Goal: Transaction & Acquisition: Purchase product/service

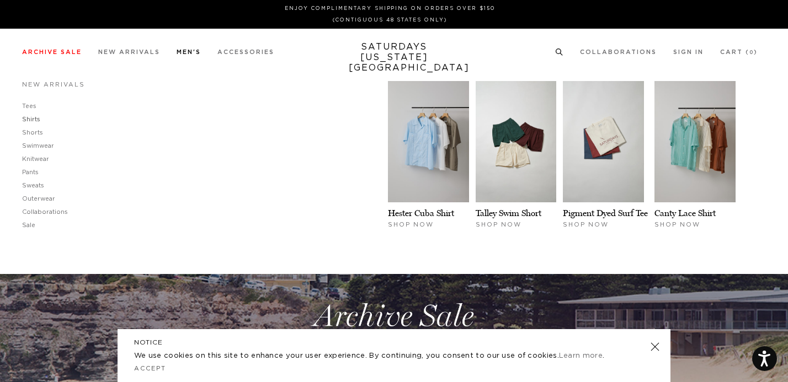
click at [32, 117] on link "Shirts" at bounding box center [31, 119] width 18 height 6
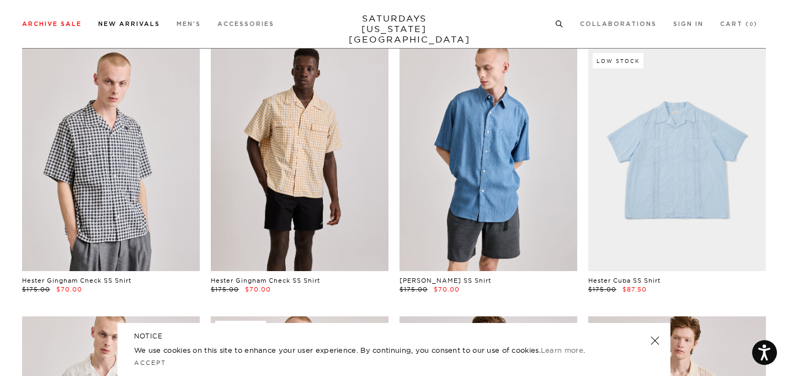
scroll to position [71, 0]
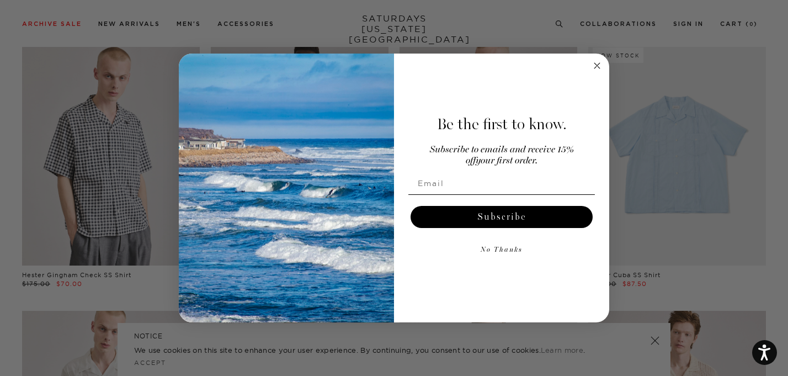
click at [595, 60] on circle "Close dialog" at bounding box center [597, 65] width 13 height 13
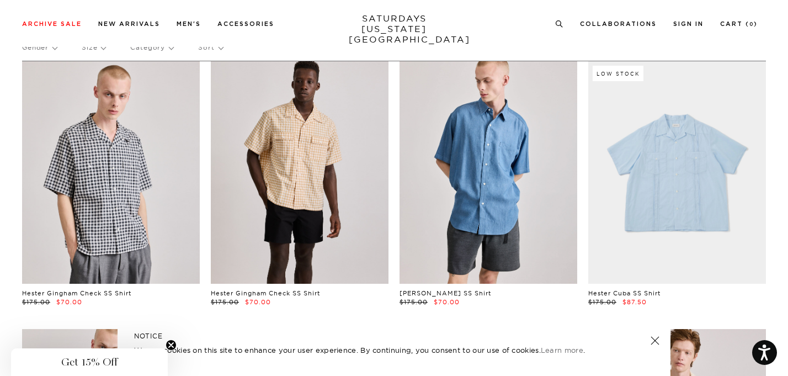
scroll to position [0, 0]
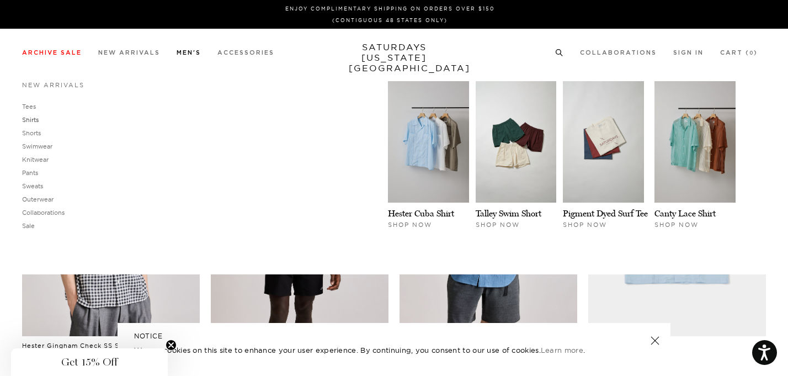
click at [26, 120] on link "Shirts" at bounding box center [30, 120] width 17 height 8
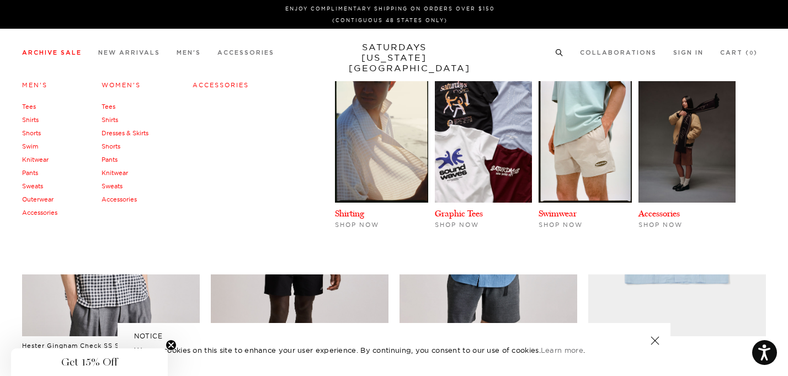
click at [57, 52] on link "Archive Sale" at bounding box center [52, 53] width 60 height 6
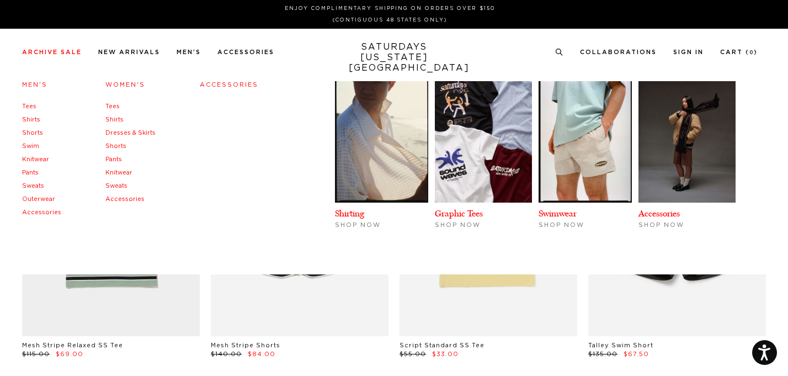
click at [34, 119] on link "Shirts" at bounding box center [31, 119] width 18 height 6
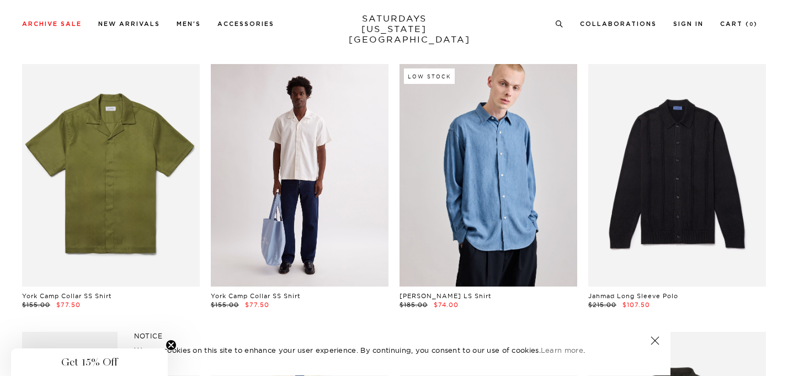
scroll to position [2464, 0]
click at [304, 144] on link at bounding box center [300, 174] width 178 height 222
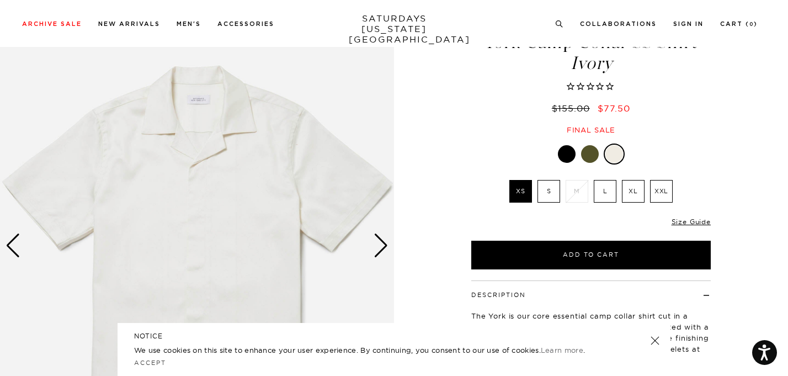
scroll to position [66, 0]
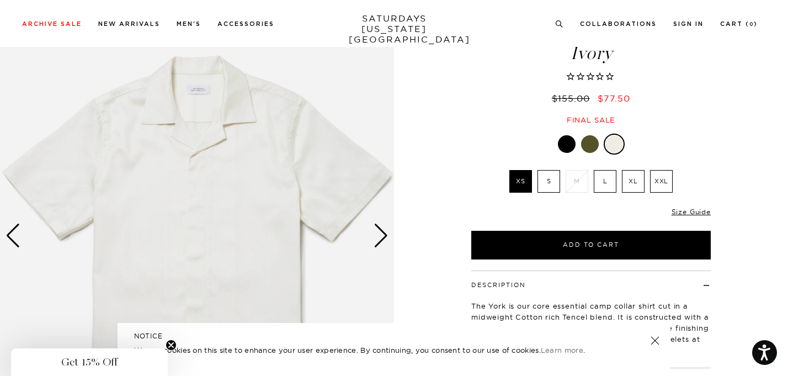
click at [382, 237] on div "Next slide" at bounding box center [380, 235] width 15 height 24
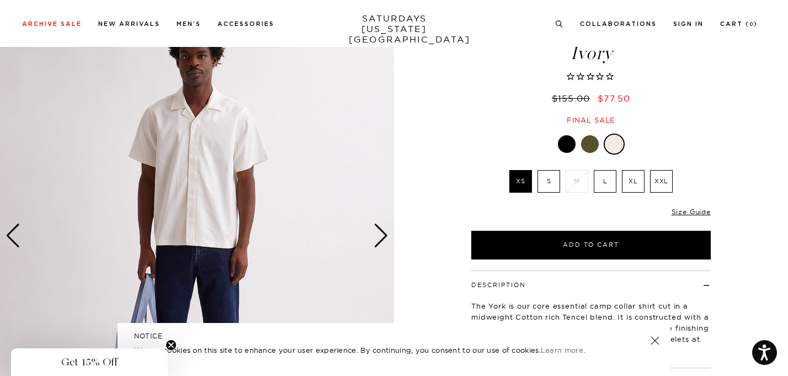
click at [384, 238] on div "Next slide" at bounding box center [380, 235] width 15 height 24
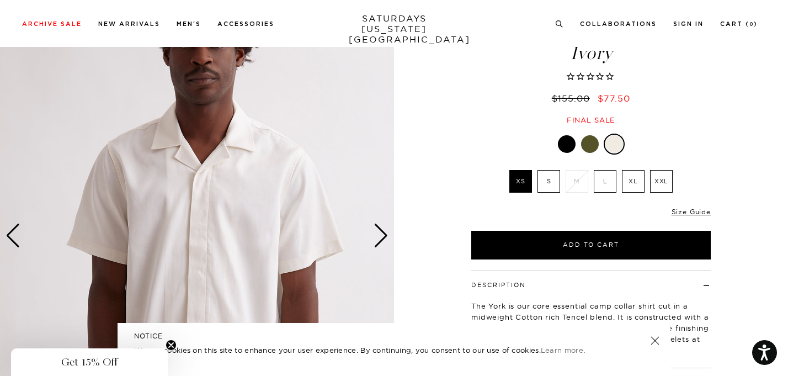
click at [384, 238] on div "Next slide" at bounding box center [380, 235] width 15 height 24
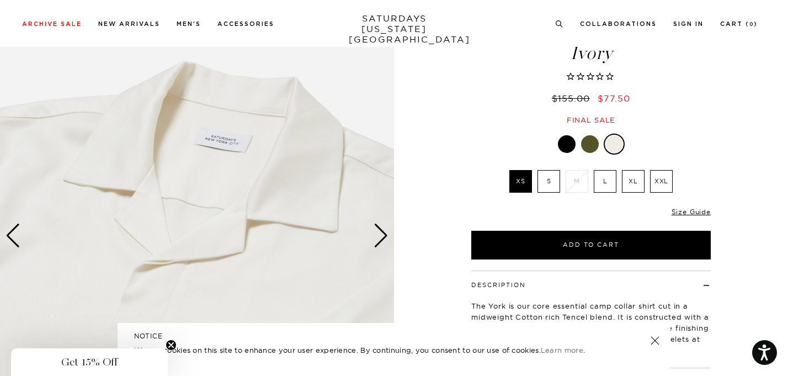
click at [384, 238] on div "Next slide" at bounding box center [380, 235] width 15 height 24
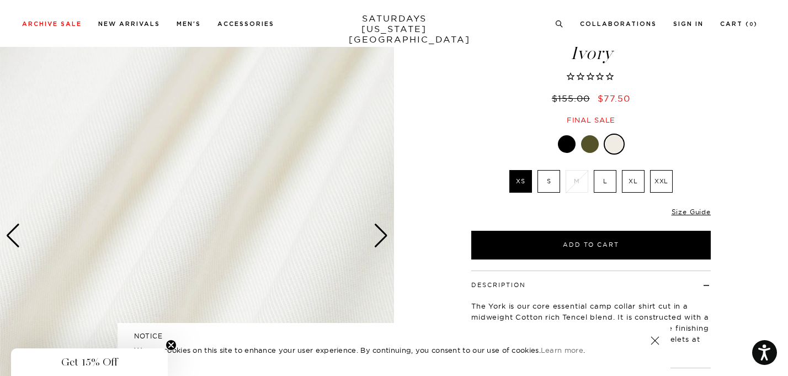
click at [384, 238] on div "Next slide" at bounding box center [380, 235] width 15 height 24
click at [15, 236] on div "Previous slide" at bounding box center [13, 235] width 15 height 24
click at [14, 233] on div "Previous slide" at bounding box center [13, 235] width 15 height 24
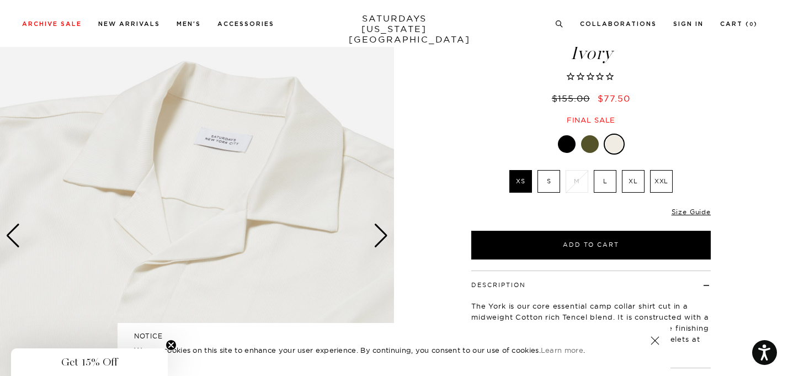
click at [14, 233] on div "Previous slide" at bounding box center [13, 235] width 15 height 24
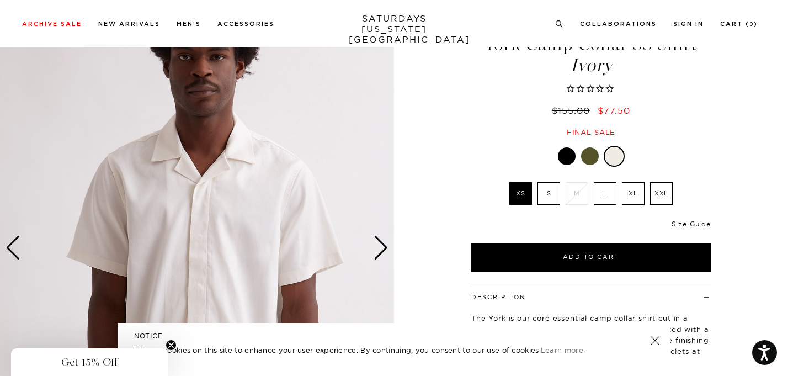
scroll to position [58, 0]
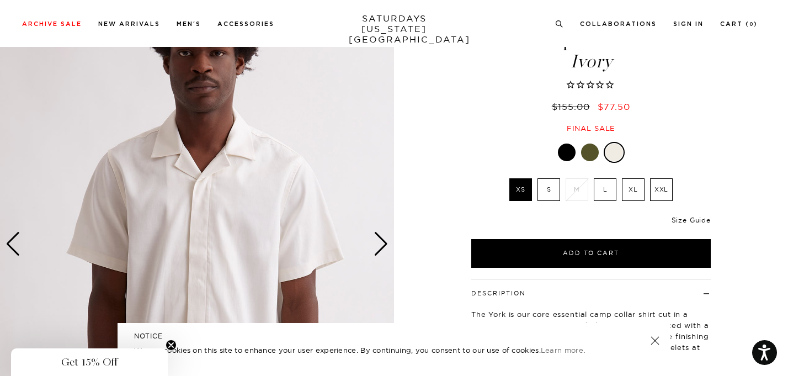
click at [683, 218] on link "Size Guide" at bounding box center [690, 220] width 39 height 8
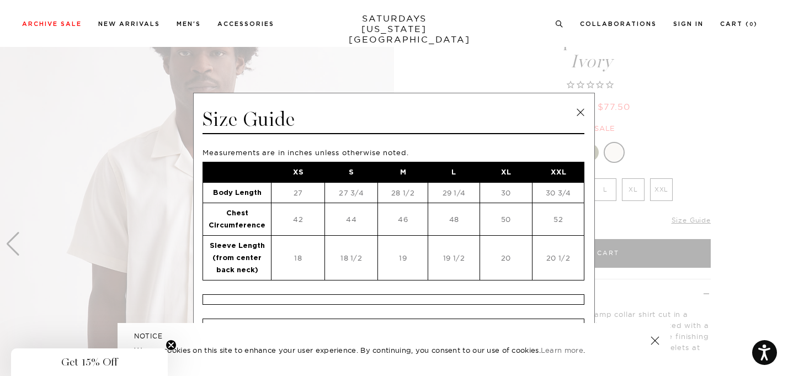
scroll to position [9, 0]
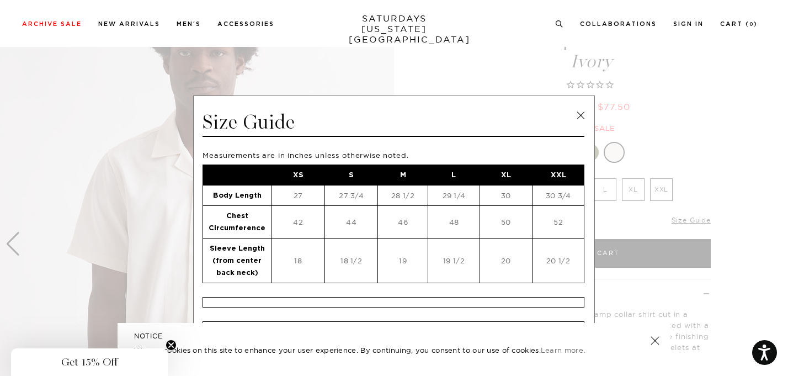
click at [577, 117] on link at bounding box center [580, 115] width 17 height 17
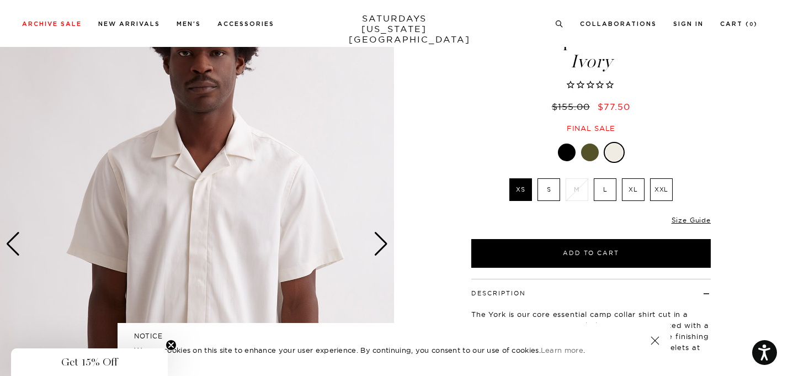
click at [518, 185] on label "XS" at bounding box center [520, 189] width 23 height 23
click at [0, 0] on input "XS" at bounding box center [0, 0] width 0 height 0
click at [571, 148] on div at bounding box center [567, 152] width 18 height 18
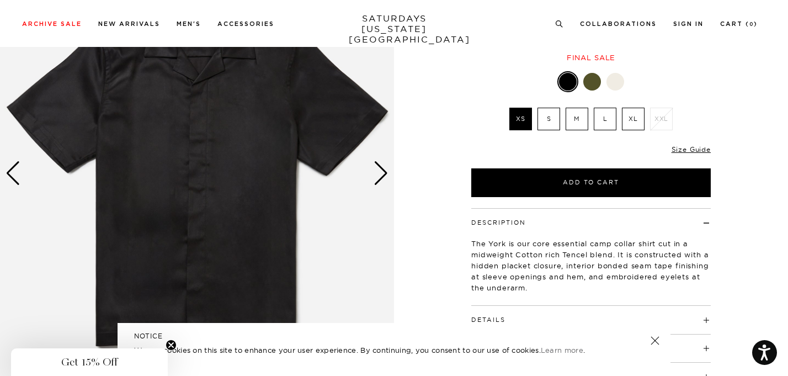
scroll to position [133, 0]
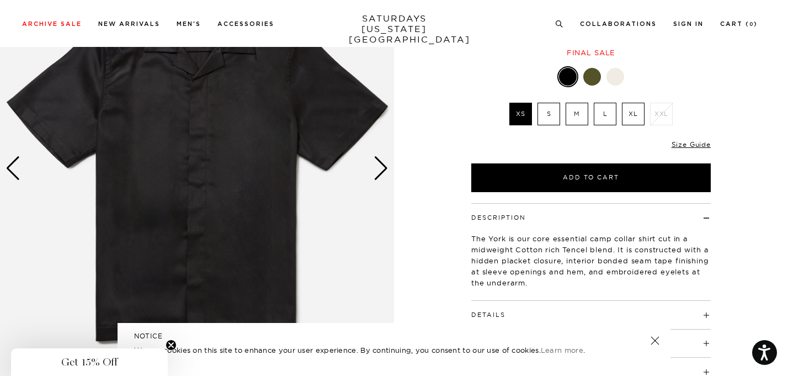
click at [383, 169] on div "Next slide" at bounding box center [380, 168] width 15 height 24
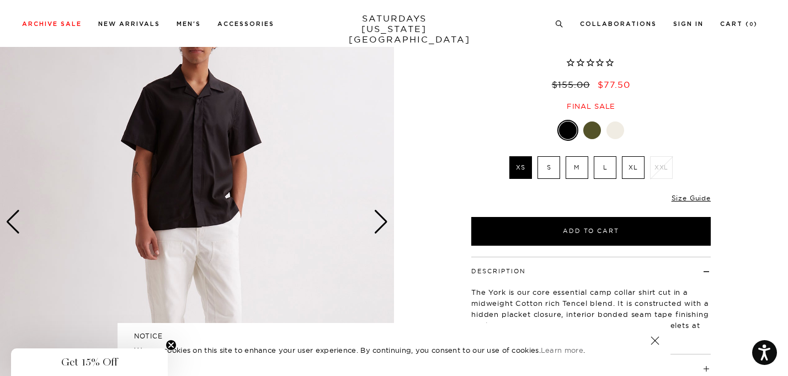
scroll to position [75, 0]
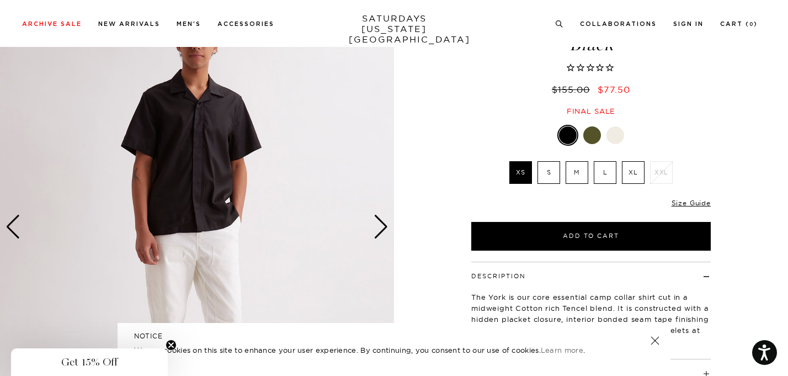
click at [549, 172] on label "S" at bounding box center [548, 172] width 23 height 23
click at [0, 0] on input "S" at bounding box center [0, 0] width 0 height 0
click at [386, 220] on div "Next slide" at bounding box center [380, 227] width 15 height 24
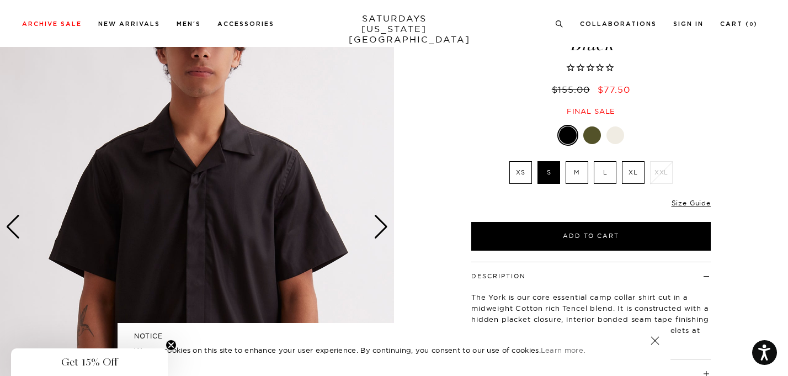
click at [587, 132] on div at bounding box center [592, 135] width 18 height 18
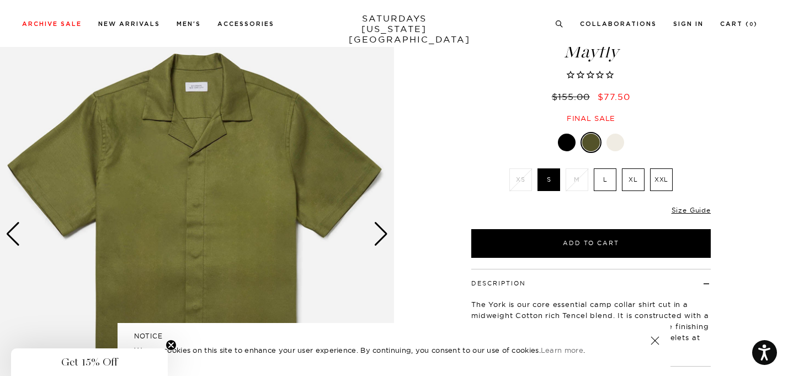
scroll to position [71, 0]
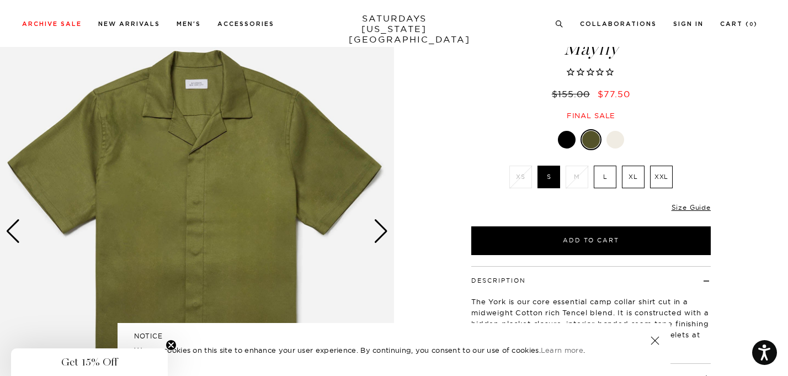
click at [378, 233] on div "Next slide" at bounding box center [380, 231] width 15 height 24
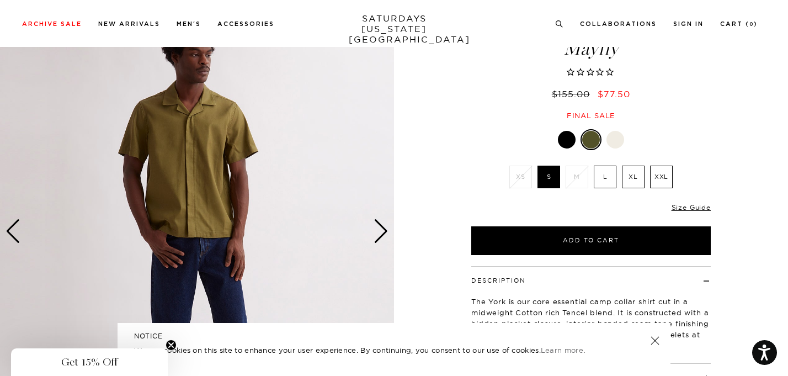
click at [378, 233] on div "Next slide" at bounding box center [380, 231] width 15 height 24
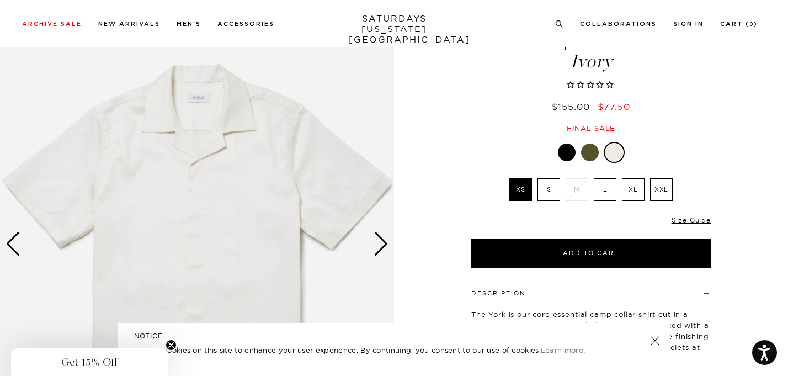
click at [384, 247] on div "Next slide" at bounding box center [380, 244] width 15 height 24
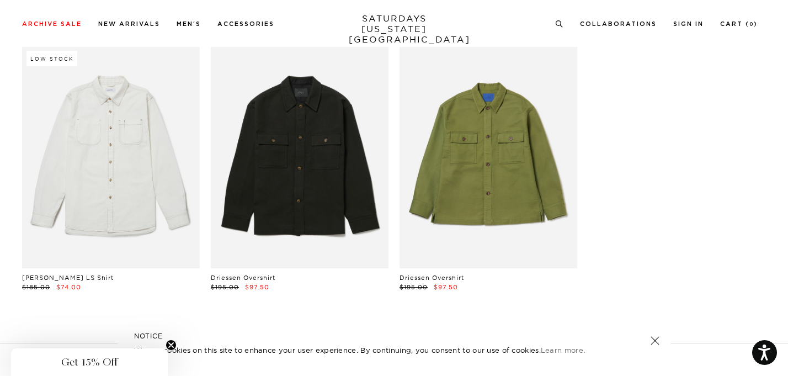
scroll to position [5140, 0]
